Goal: Navigation & Orientation: Find specific page/section

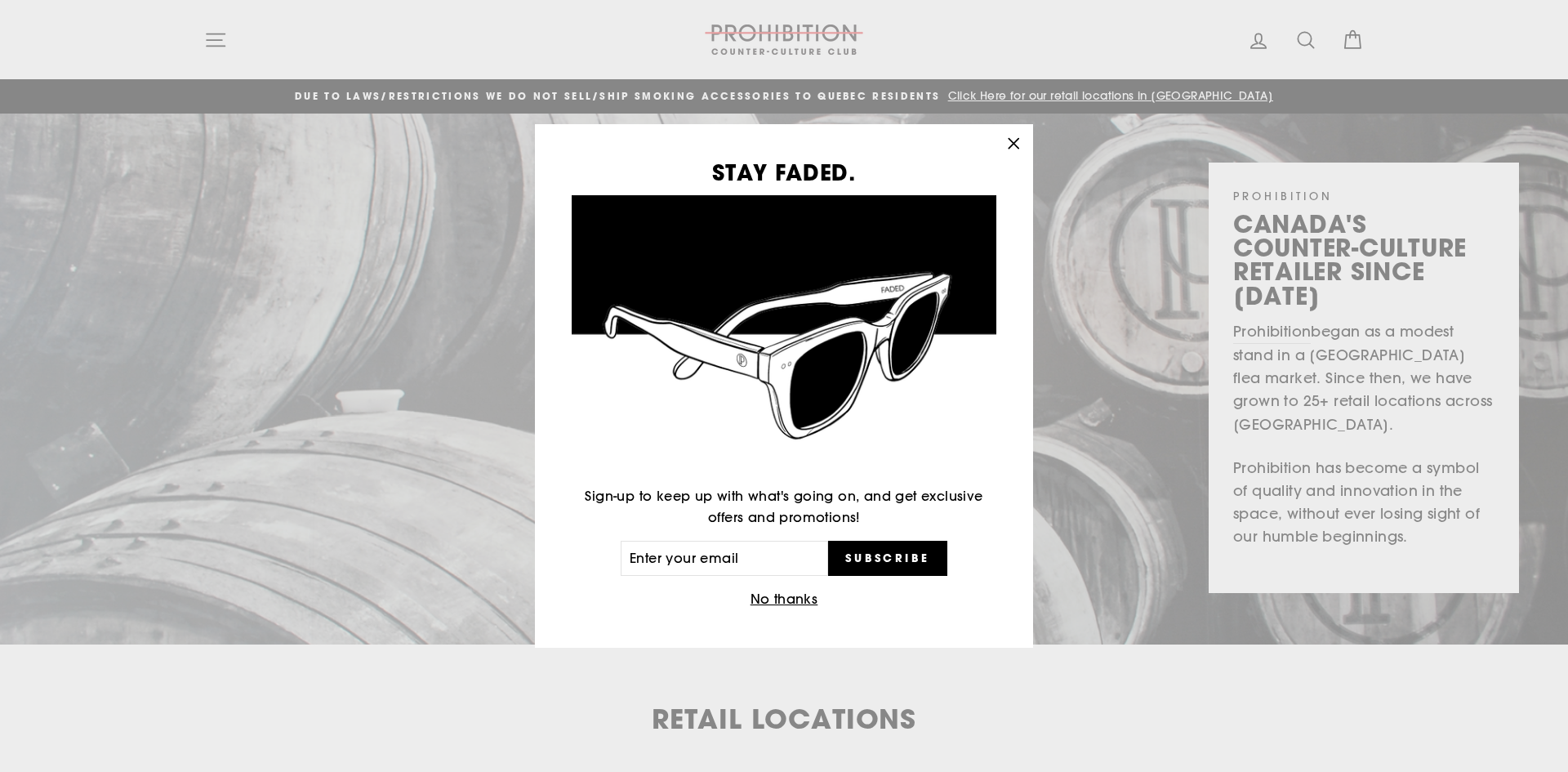
click at [1011, 144] on icon "button" at bounding box center [1014, 143] width 23 height 23
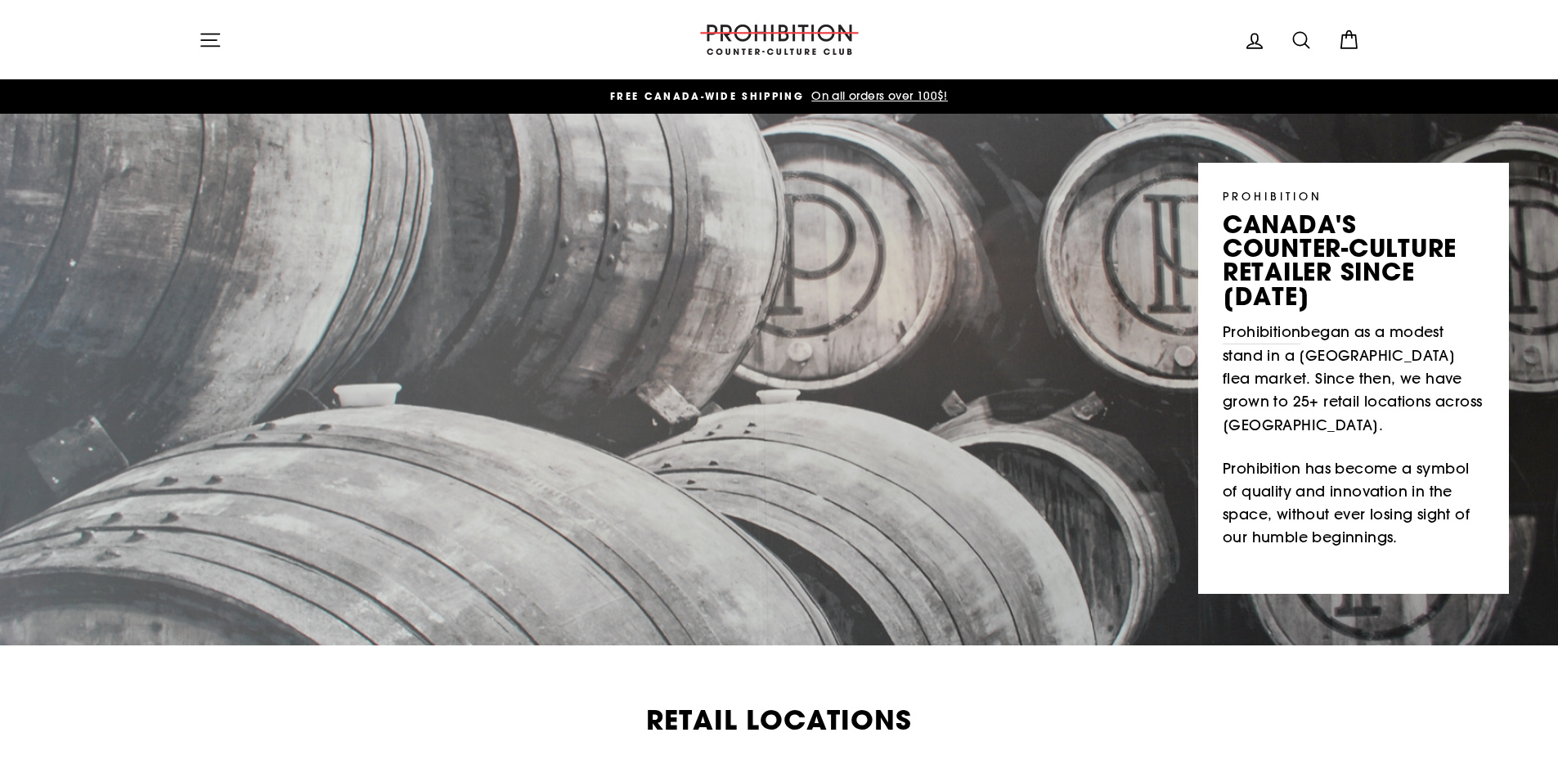
click at [224, 53] on button "Site navigation" at bounding box center [210, 39] width 43 height 35
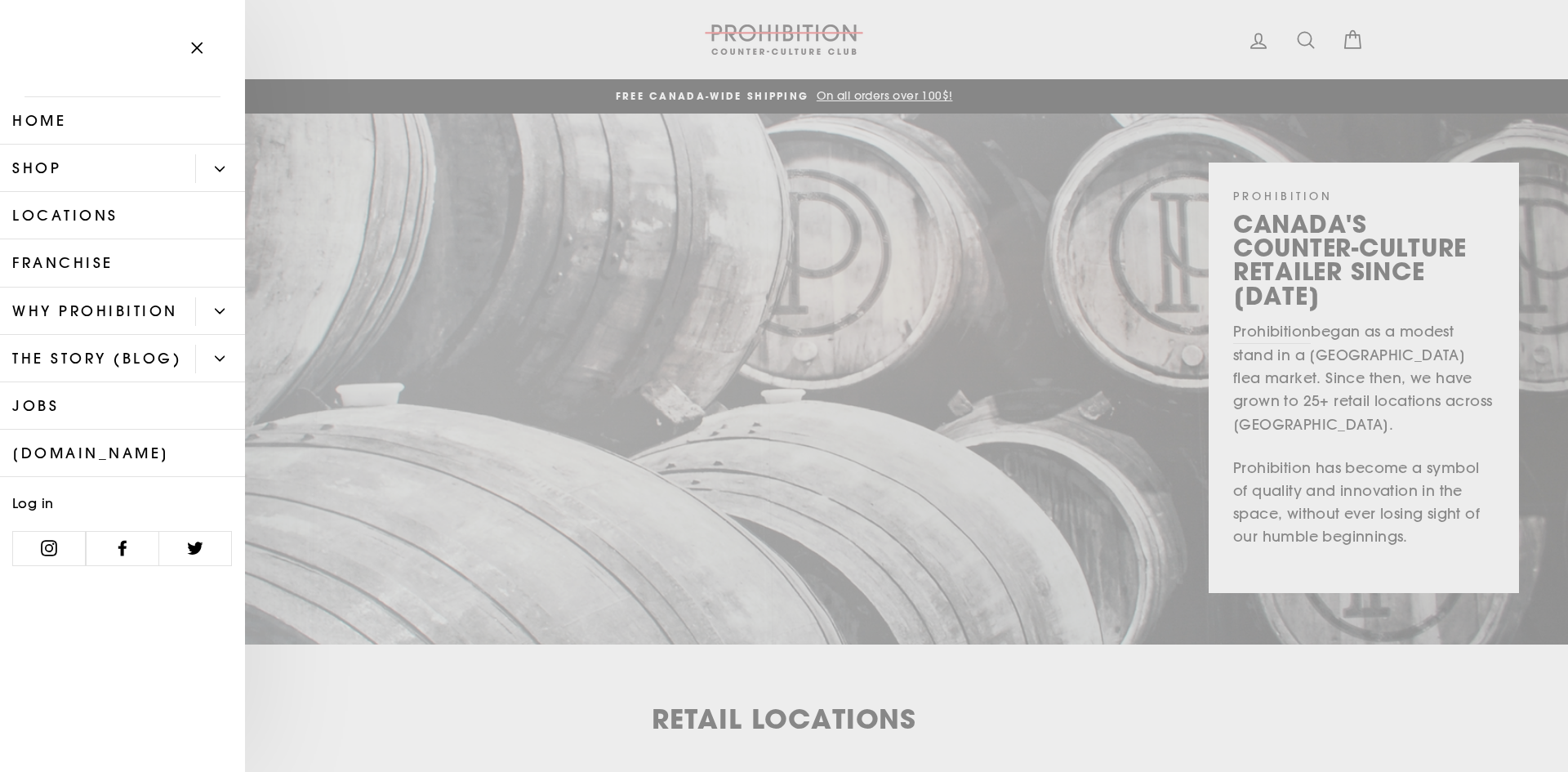
click at [222, 169] on icon "Primary" at bounding box center [220, 169] width 9 height 4
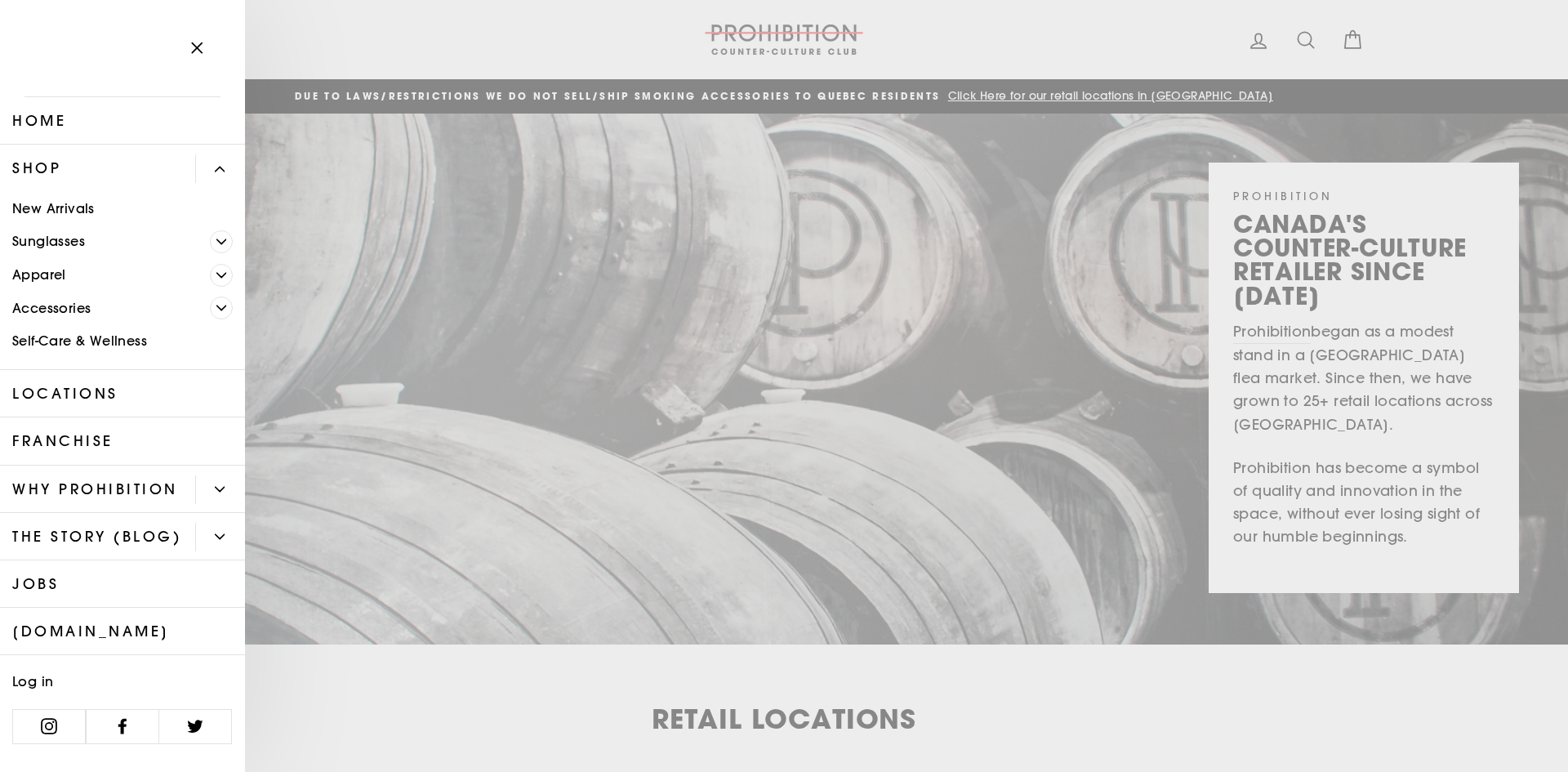
click at [43, 308] on link "Accessories" at bounding box center [105, 309] width 210 height 34
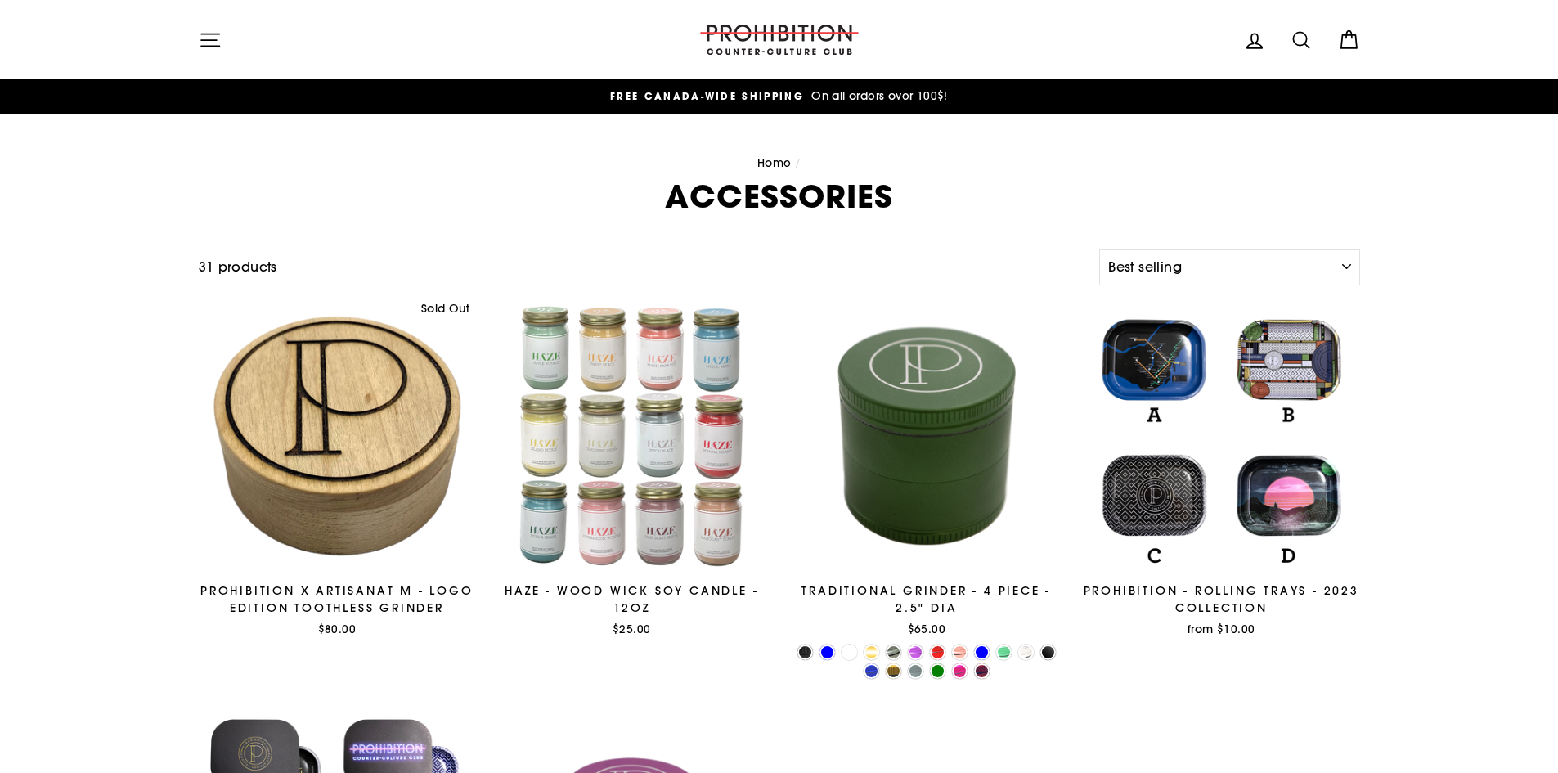
select select "best-selling"
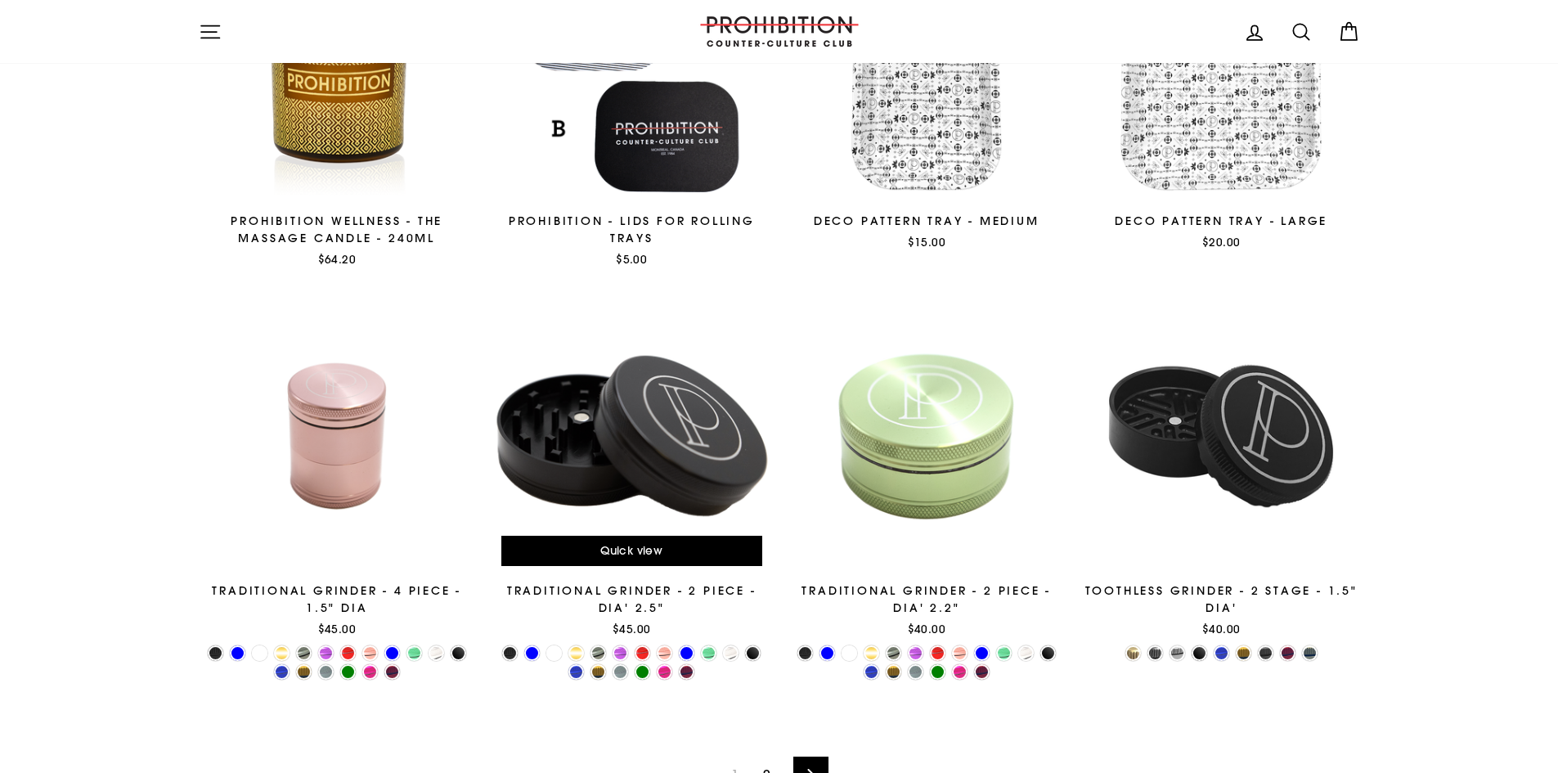
scroll to position [2535, 0]
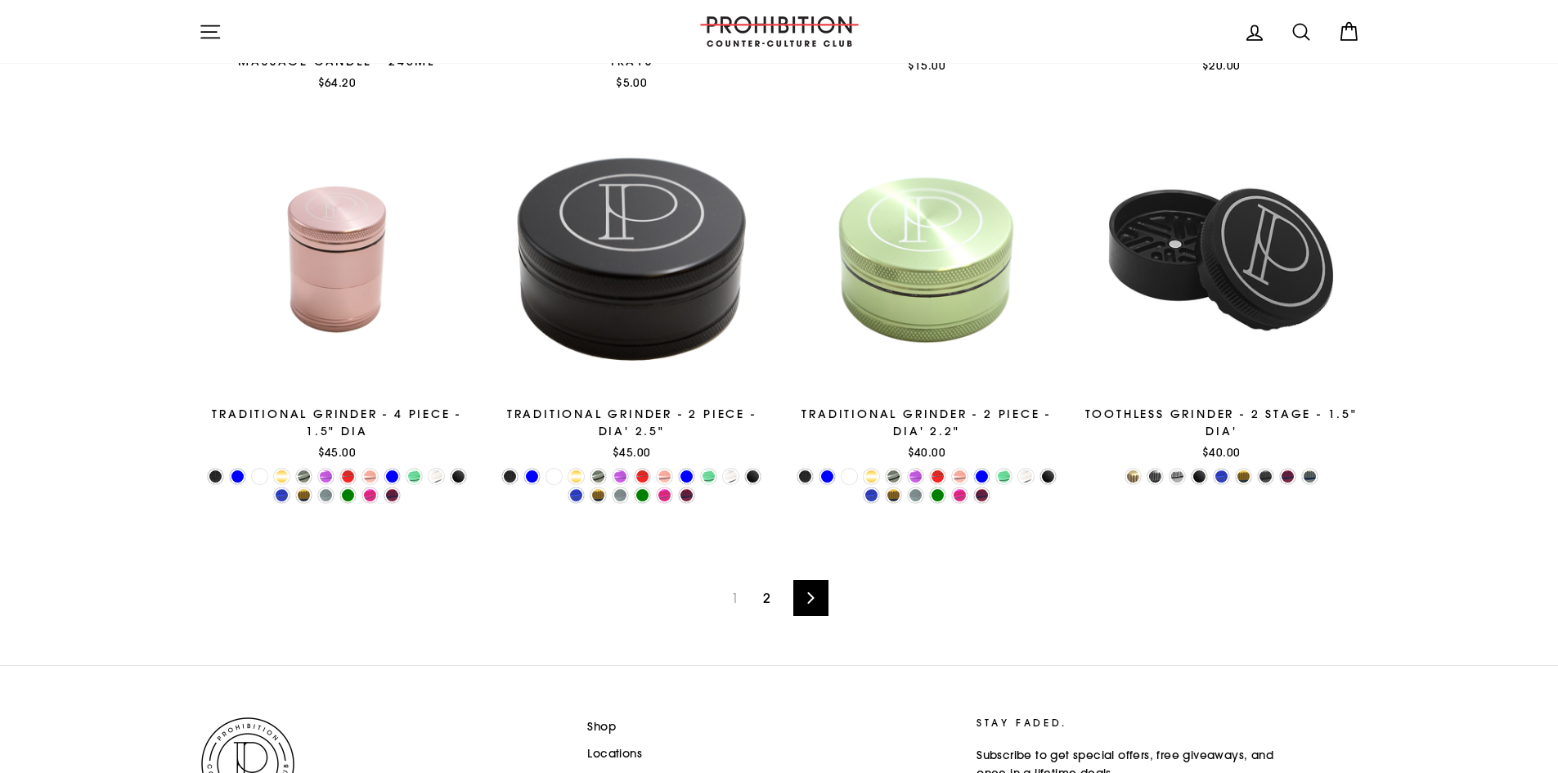
click at [770, 597] on link "2" at bounding box center [766, 598] width 27 height 26
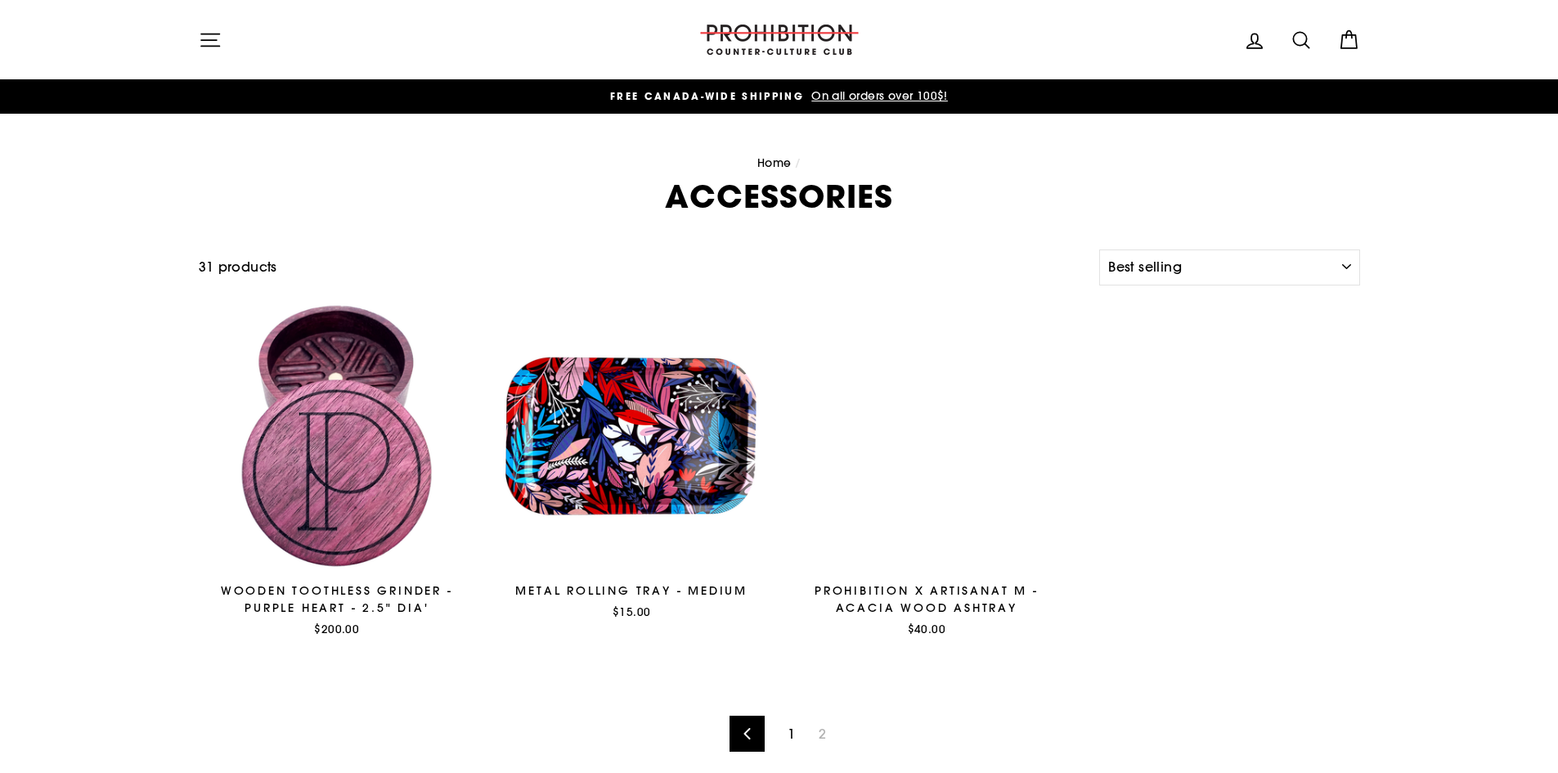
select select "best-selling"
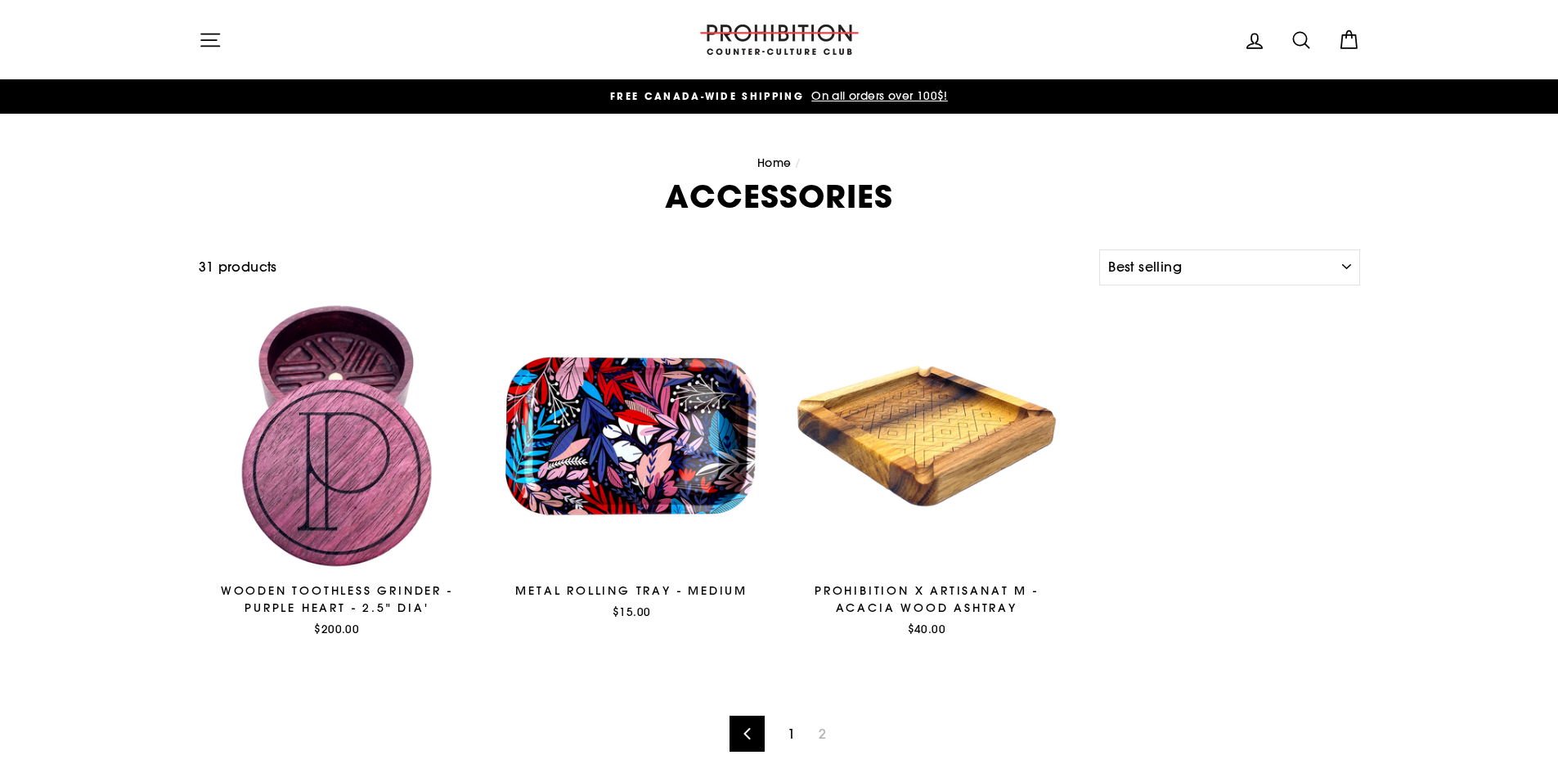
click at [199, 40] on icon "button" at bounding box center [210, 40] width 23 height 23
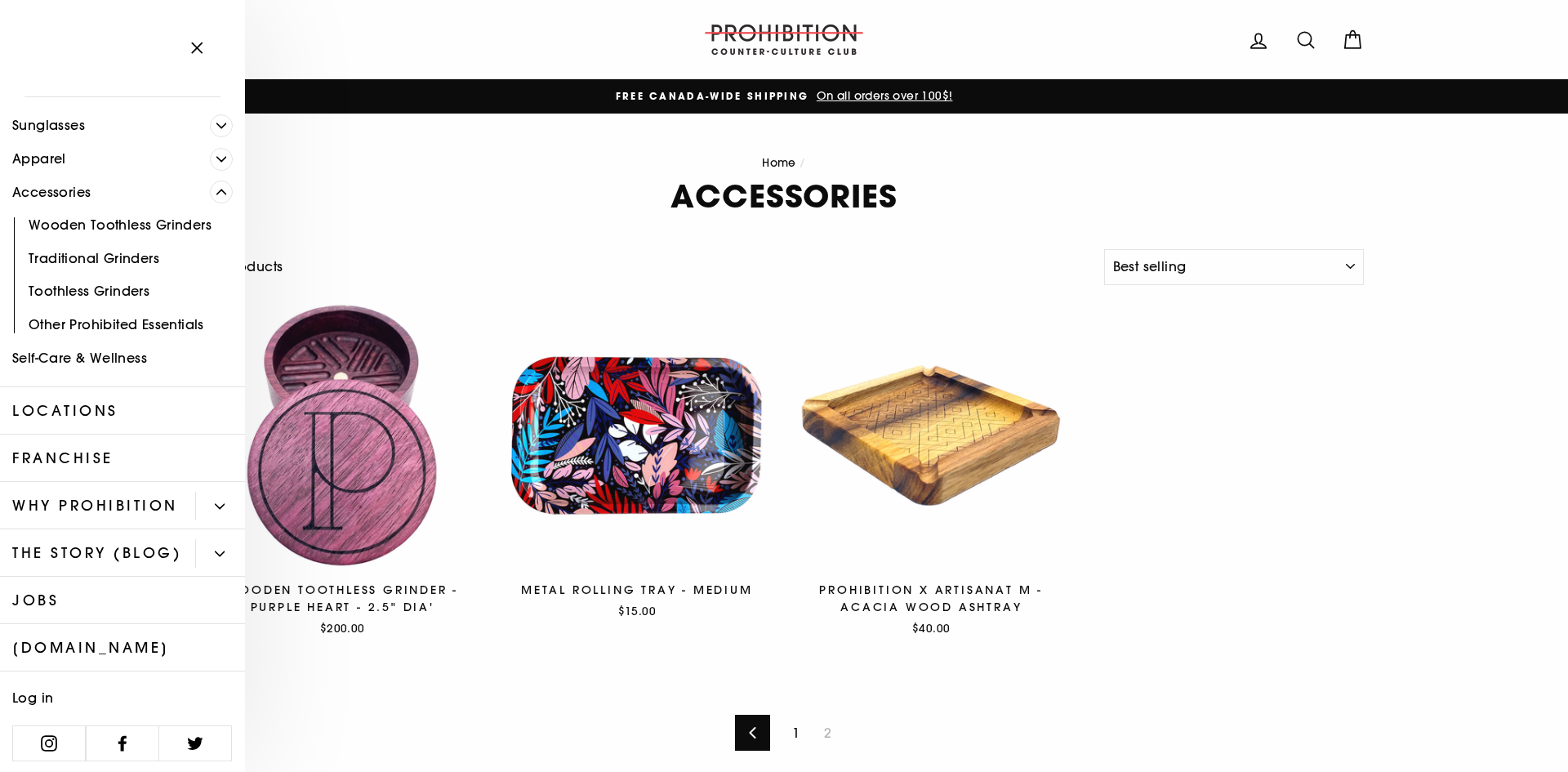
scroll to position [164, 0]
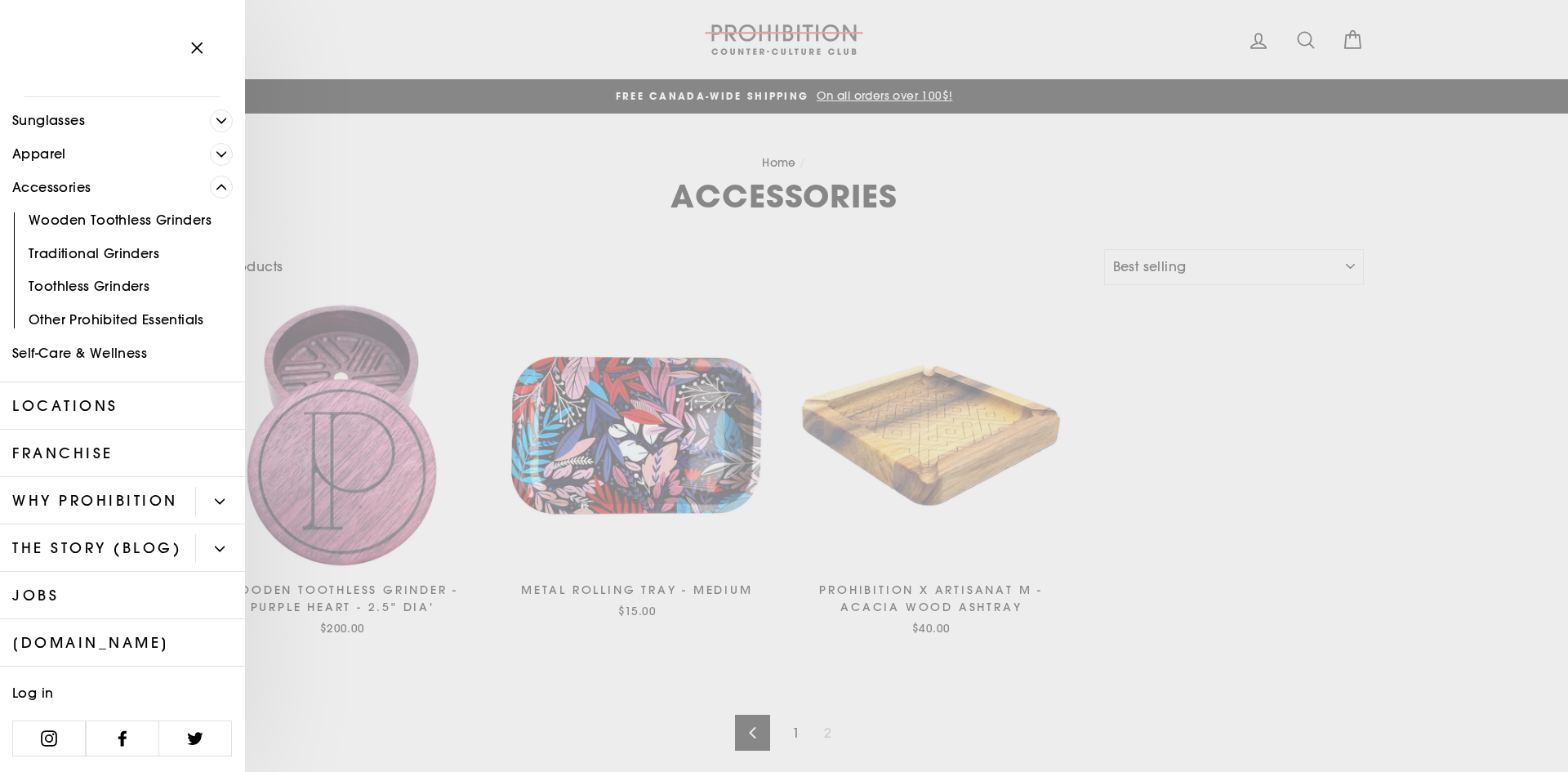
click at [153, 303] on link "Other Prohibited Essentials" at bounding box center [122, 320] width 245 height 34
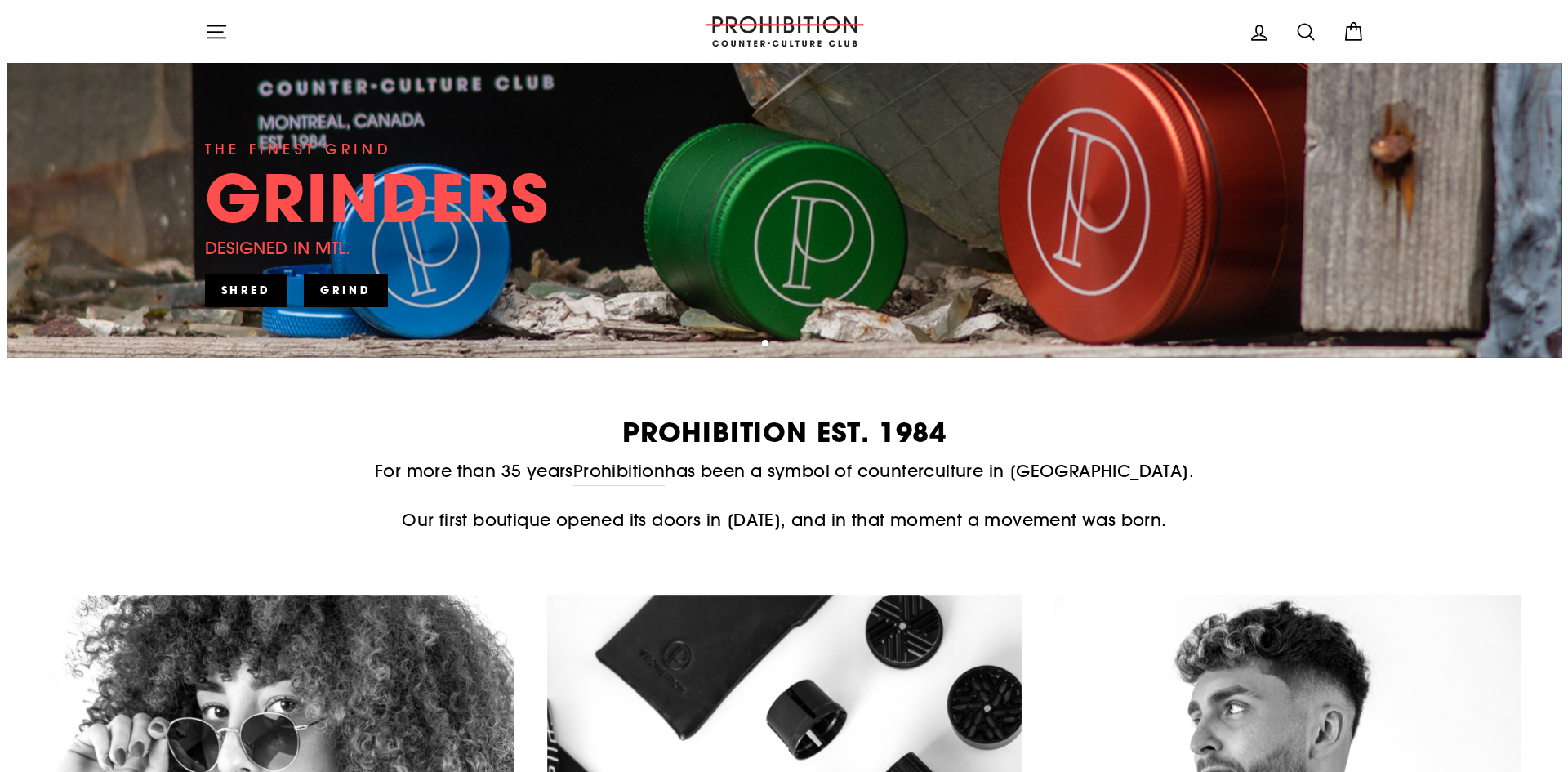
scroll to position [164, 0]
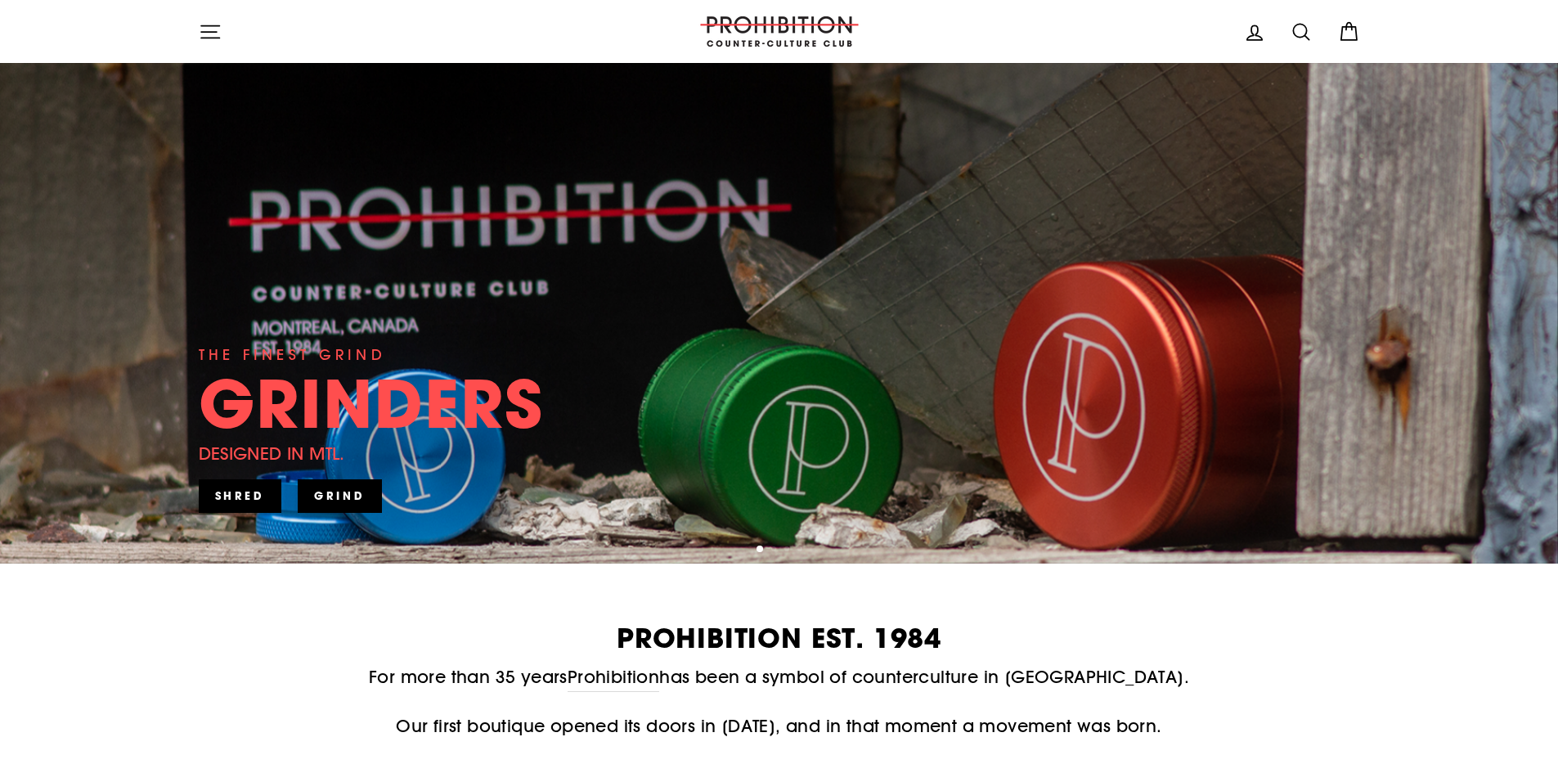
click at [212, 29] on icon "button" at bounding box center [210, 31] width 23 height 23
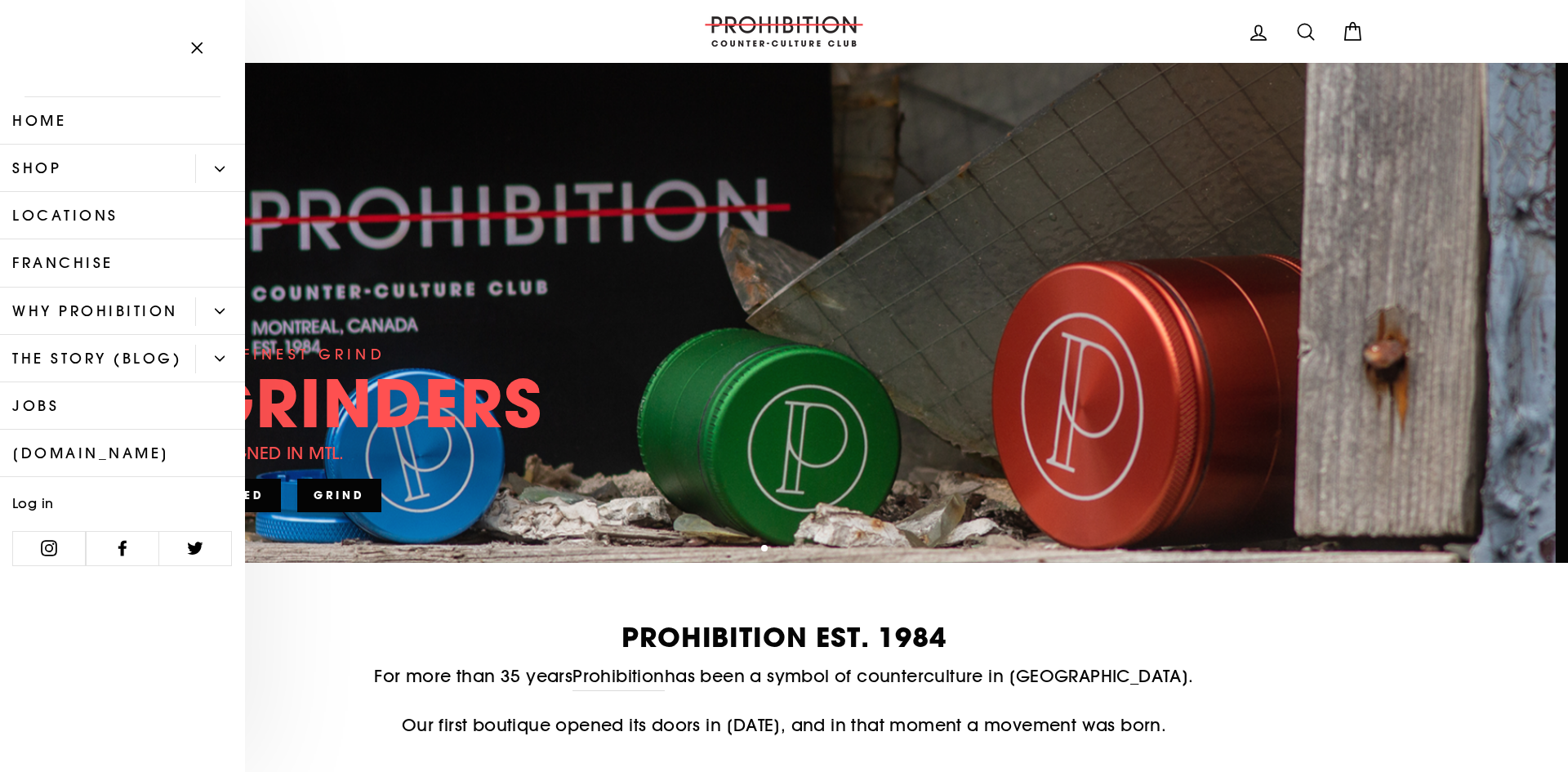
click at [151, 178] on link "Shop" at bounding box center [97, 168] width 195 height 47
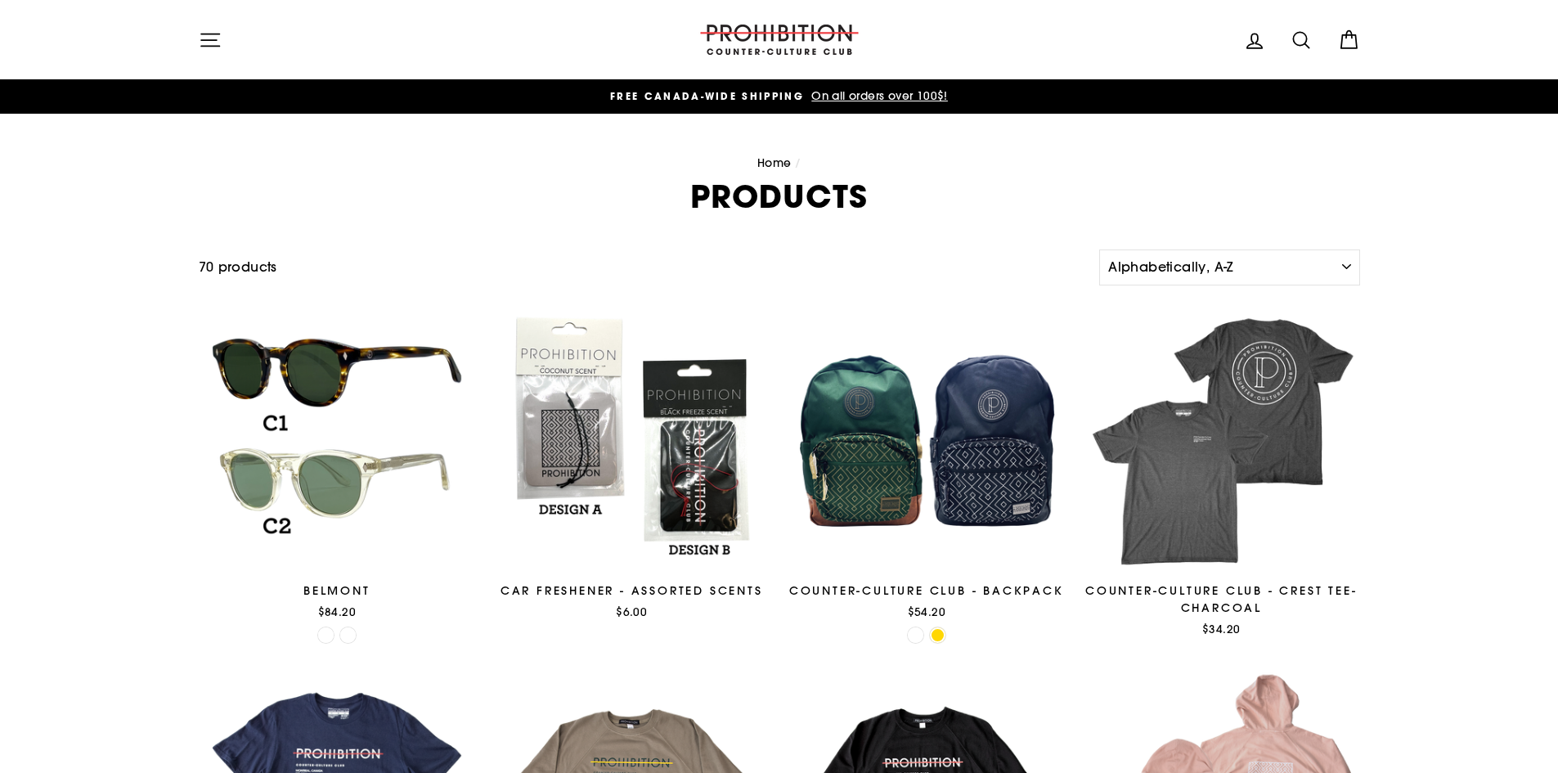
click at [208, 44] on icon "button" at bounding box center [210, 40] width 23 height 23
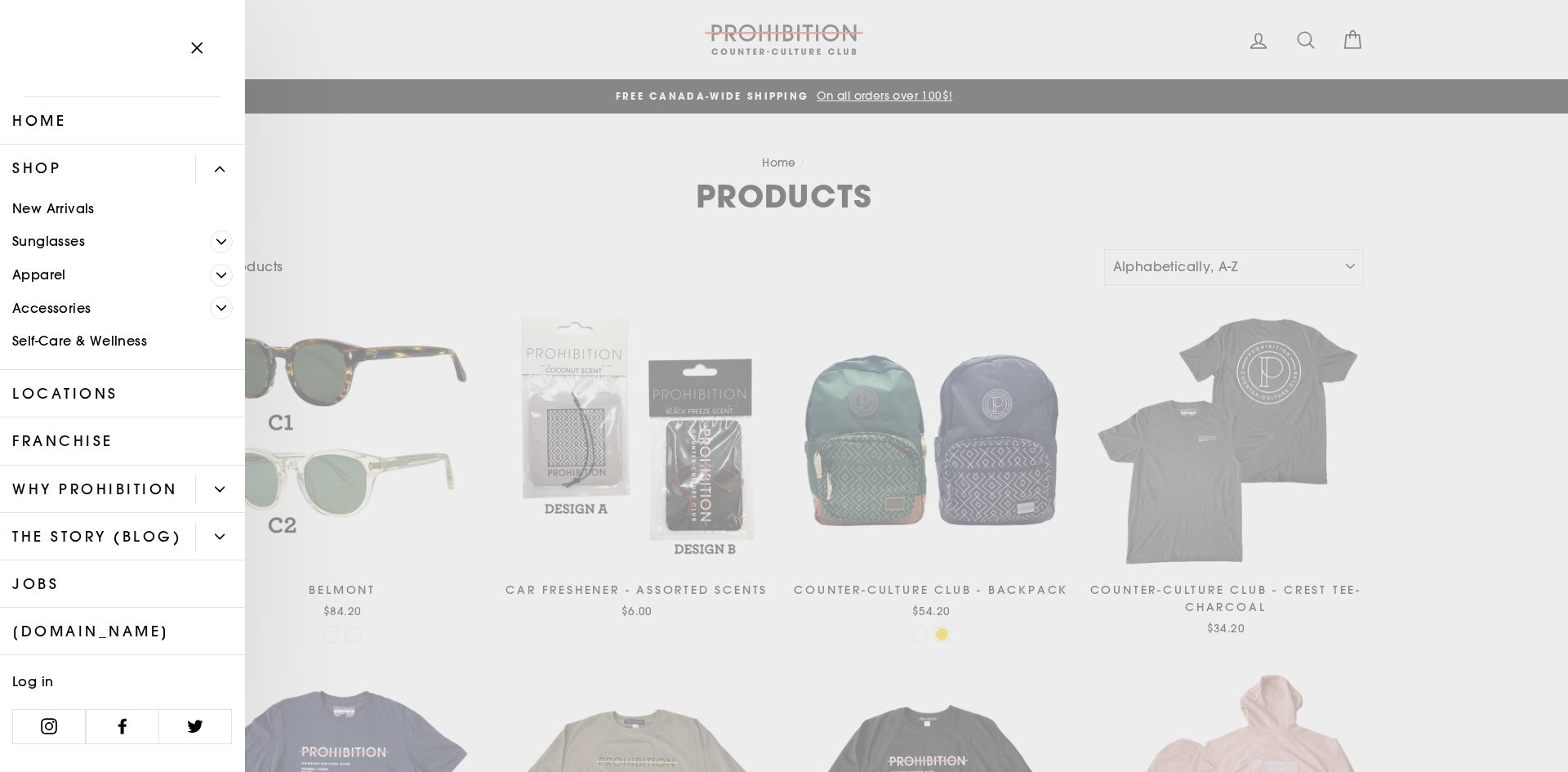
click at [217, 312] on icon "Primary" at bounding box center [222, 308] width 10 height 10
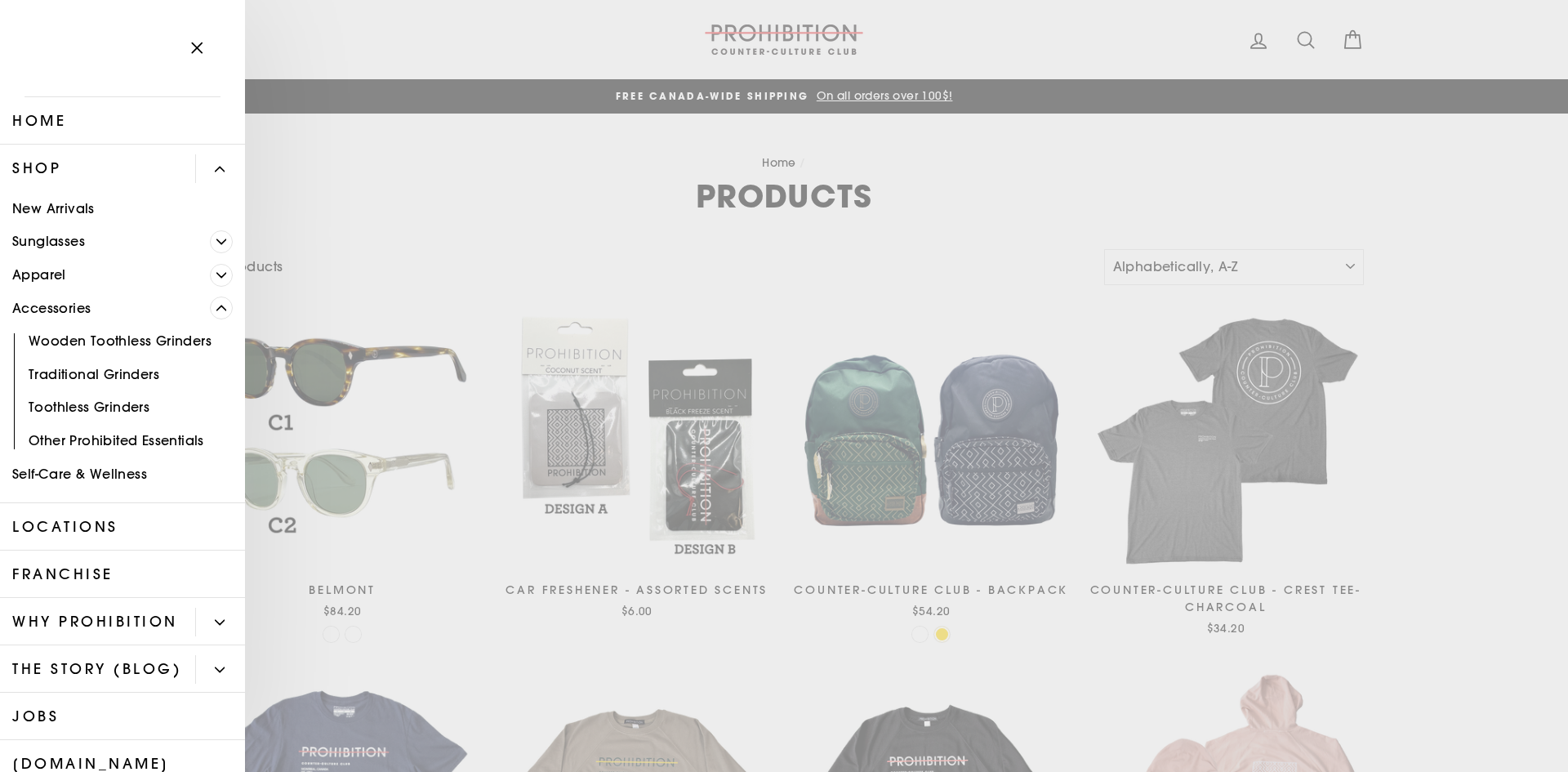
click at [82, 446] on link "Other Prohibited Essentials" at bounding box center [122, 440] width 245 height 34
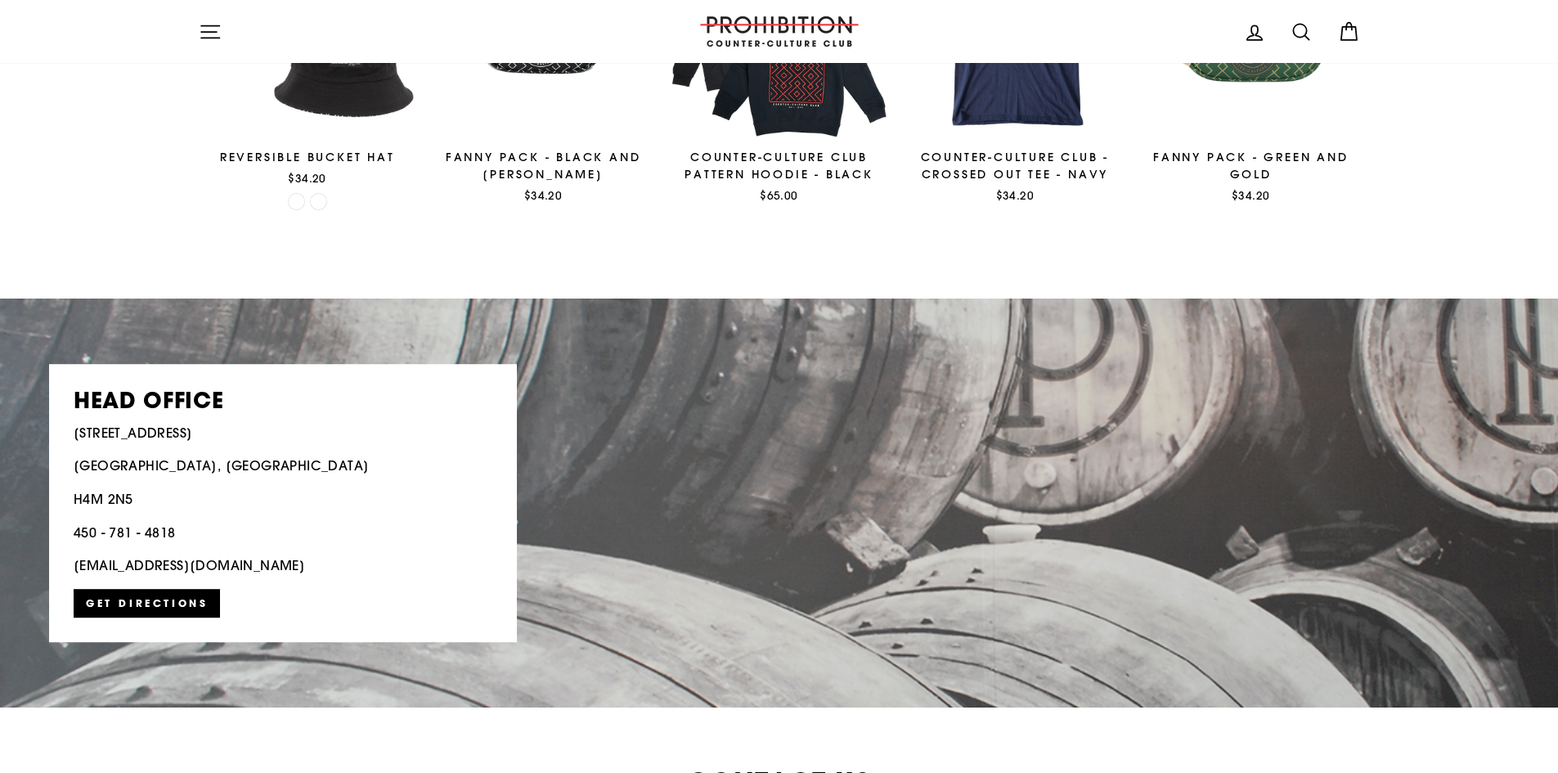
scroll to position [2699, 0]
